Goal: Task Accomplishment & Management: Complete application form

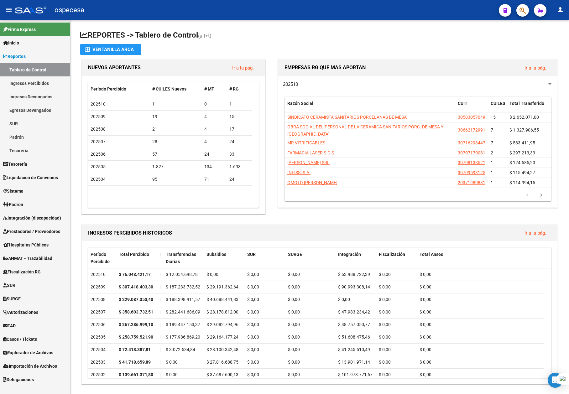
click at [26, 57] on span "Reportes" at bounding box center [14, 56] width 23 height 7
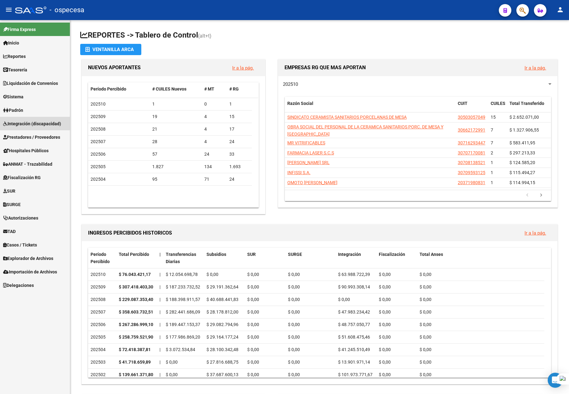
click at [28, 123] on span "Integración (discapacidad)" at bounding box center [32, 123] width 58 height 7
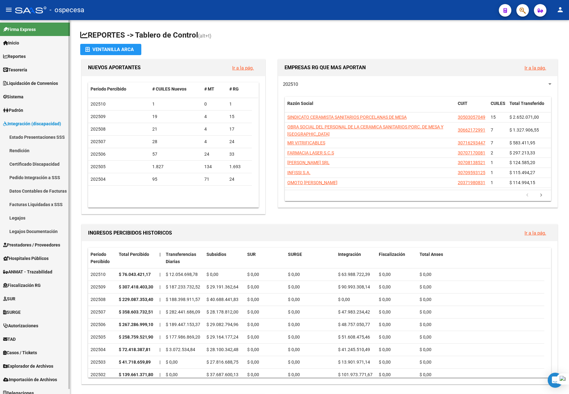
click at [30, 215] on link "Legajos" at bounding box center [35, 217] width 70 height 13
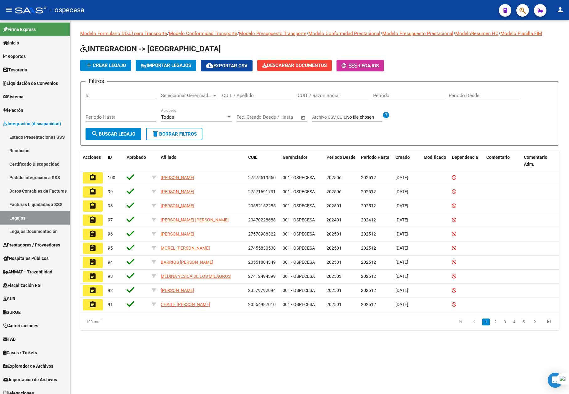
click at [332, 97] on input "CUIT / Razon Social" at bounding box center [333, 96] width 71 height 6
click at [234, 95] on input "CUIL / Apellido" at bounding box center [257, 96] width 71 height 6
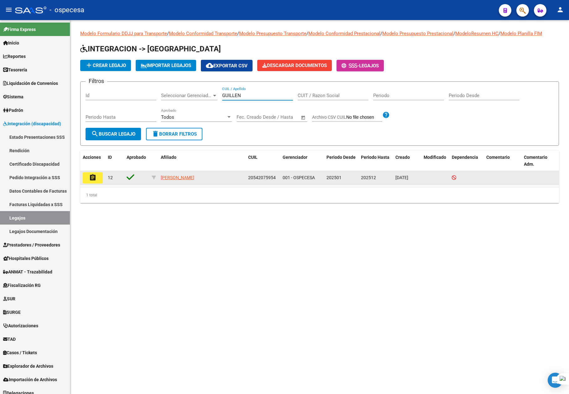
type input "GUILLEN"
click at [92, 178] on mat-icon "assignment" at bounding box center [93, 178] width 8 height 8
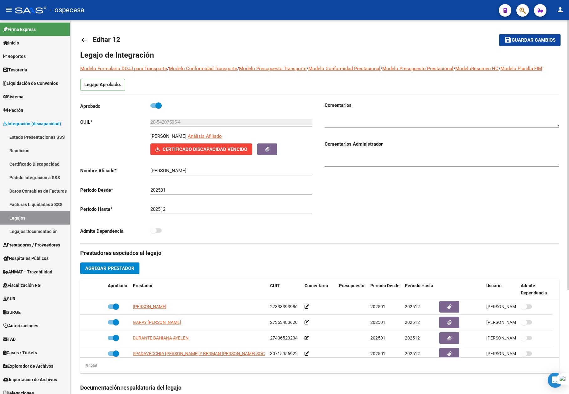
click at [112, 268] on span "Agregar Prestador" at bounding box center [109, 269] width 49 height 6
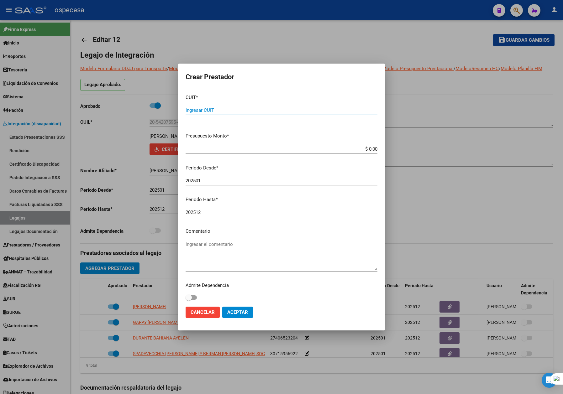
click at [246, 104] on div "CUIT * Ingresar CUIT" at bounding box center [282, 108] width 192 height 39
click at [248, 109] on input "Ingresar CUIT" at bounding box center [282, 111] width 192 height 6
type input "30-71606682-3"
click at [209, 182] on input "202501" at bounding box center [282, 181] width 192 height 6
type input "202508"
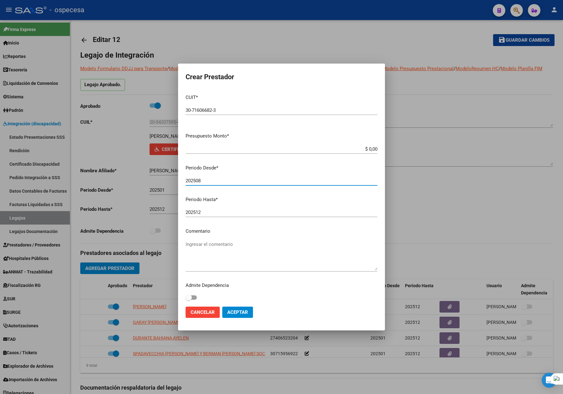
click at [226, 310] on button "Aceptar" at bounding box center [237, 312] width 31 height 11
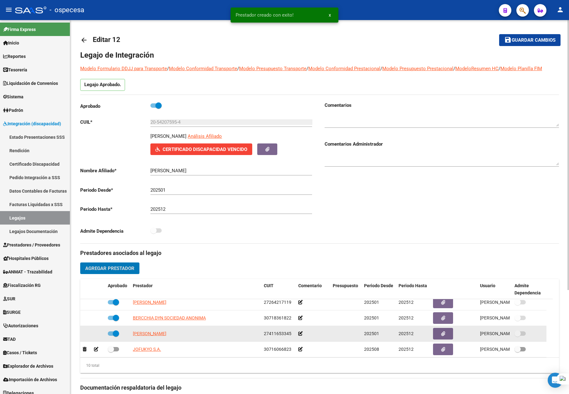
scroll to position [100, 0]
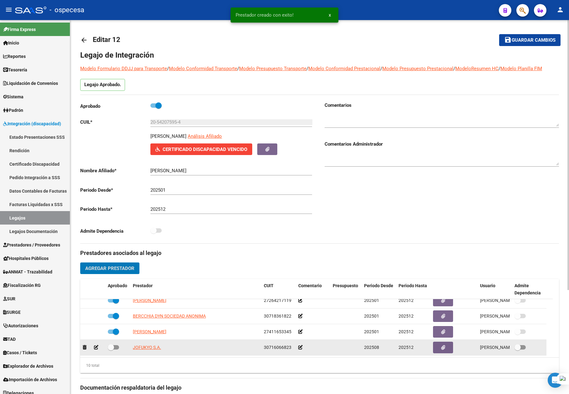
click at [113, 351] on label at bounding box center [113, 348] width 11 height 8
click at [111, 350] on input "checkbox" at bounding box center [111, 350] width 0 height 0
checkbox input "true"
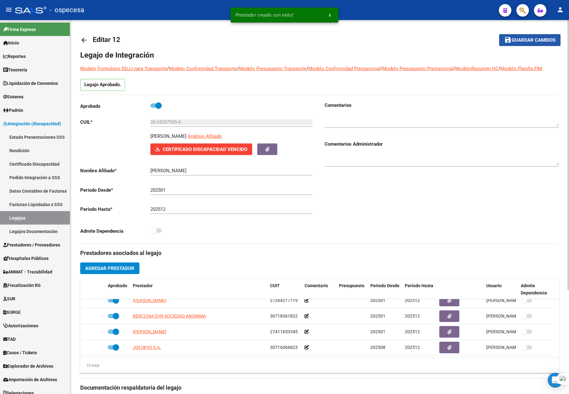
click at [525, 38] on span "Guardar cambios" at bounding box center [534, 41] width 44 height 6
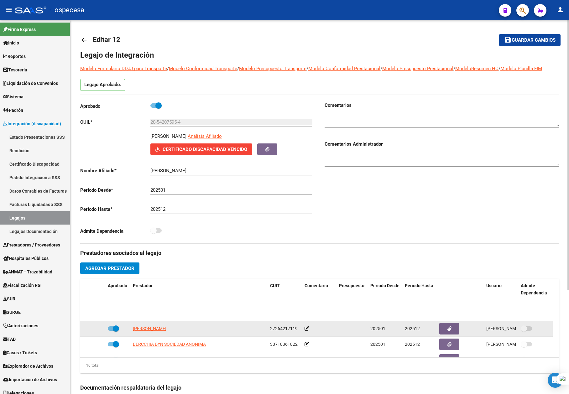
scroll to position [0, 0]
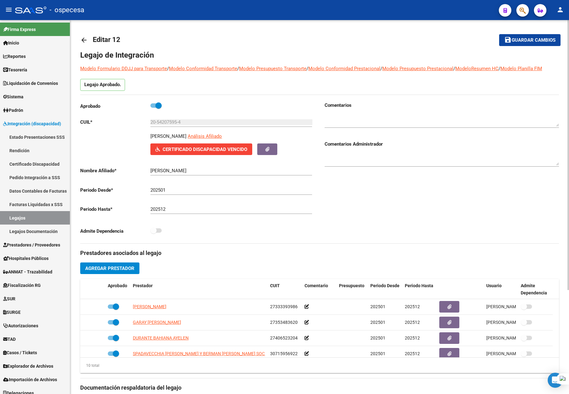
click at [91, 40] on link "arrow_back" at bounding box center [86, 40] width 13 height 15
